Goal: Information Seeking & Learning: Learn about a topic

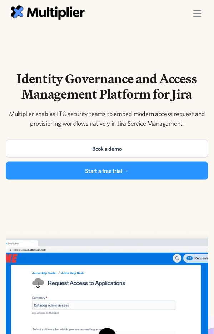
click at [201, 11] on img "menu" at bounding box center [197, 13] width 9 height 6
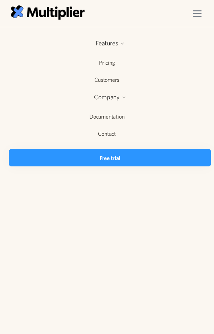
click at [201, 10] on div "menu" at bounding box center [197, 14] width 20 height 20
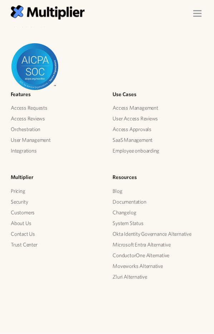
scroll to position [3227, 0]
click at [72, 218] on div "Multiplier Pricing Security Customers About Us Contact Us Trust Center" at bounding box center [56, 211] width 91 height 77
click at [156, 233] on link "Okta Identity Governance Alternative" at bounding box center [152, 234] width 79 height 11
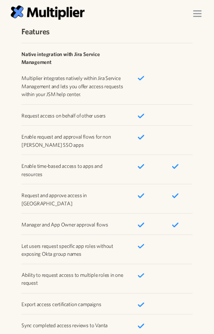
scroll to position [1849, 0]
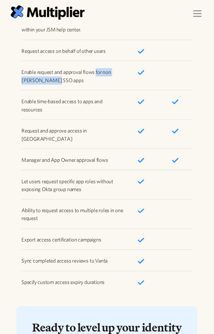
drag, startPoint x: 69, startPoint y: 81, endPoint x: 96, endPoint y: 77, distance: 27.8
click at [96, 77] on p "Enable request and approval flows for non [PERSON_NAME] SSO apps" at bounding box center [72, 76] width 102 height 16
copy p "for non [PERSON_NAME] SSO apps"
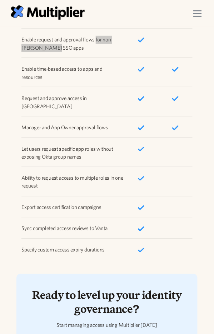
scroll to position [2108, 0]
